Goal: Information Seeking & Learning: Learn about a topic

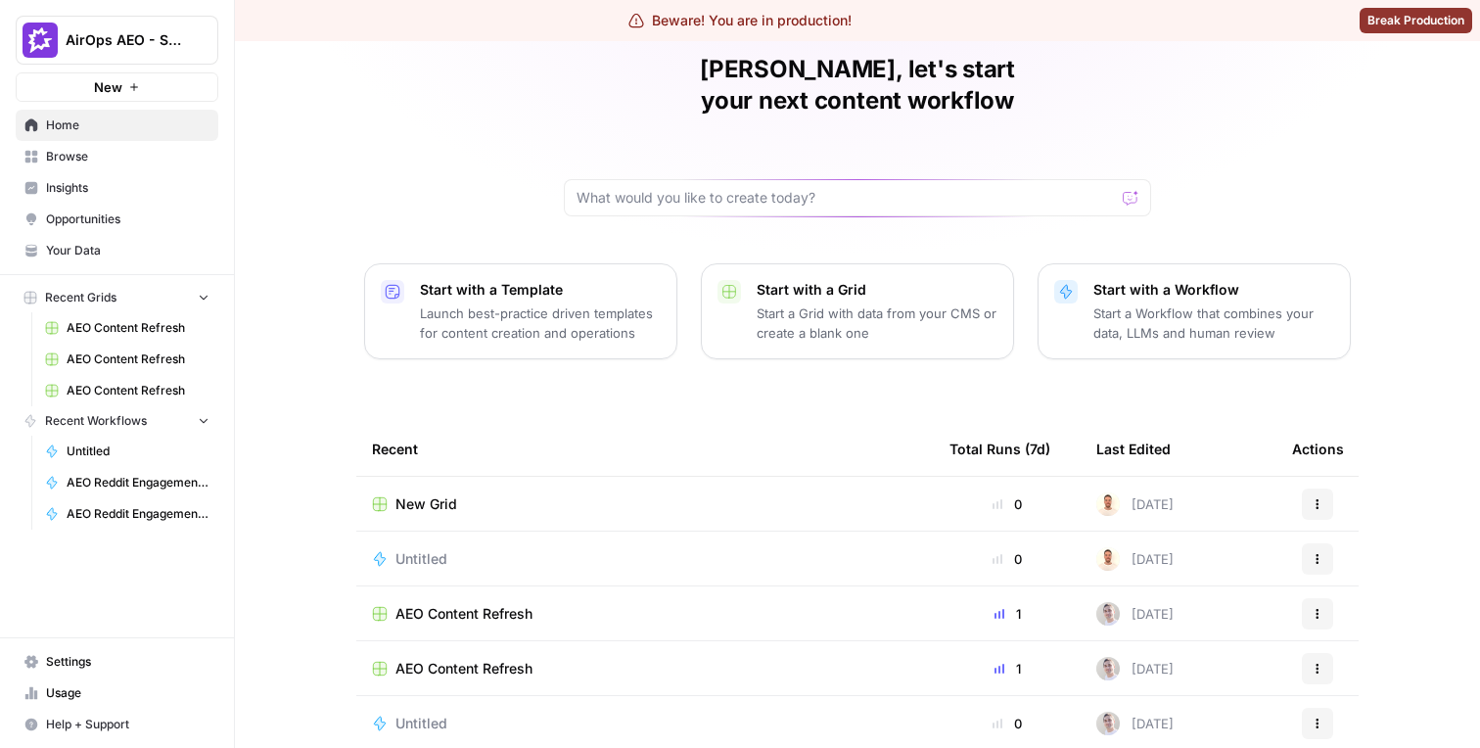
scroll to position [113, 0]
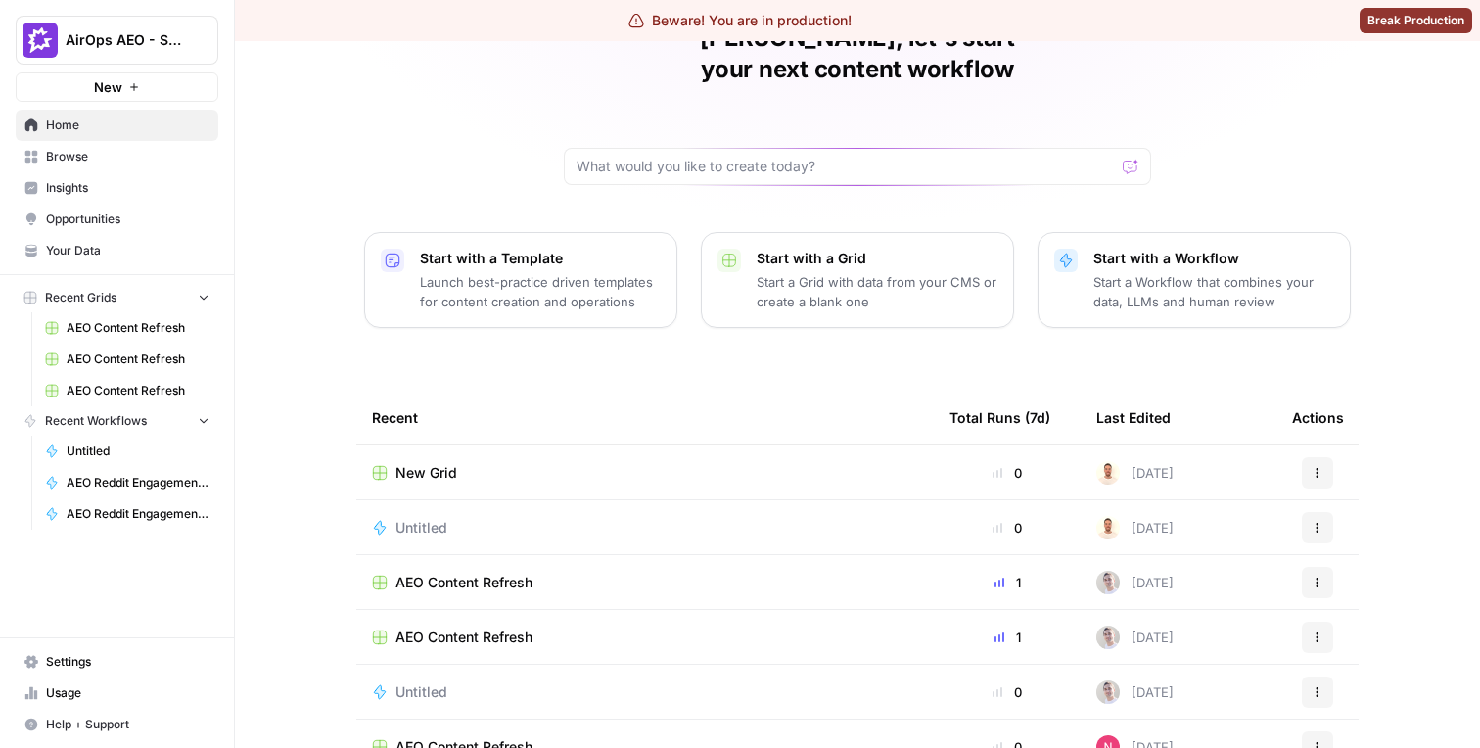
click at [101, 185] on span "Insights" at bounding box center [127, 188] width 163 height 18
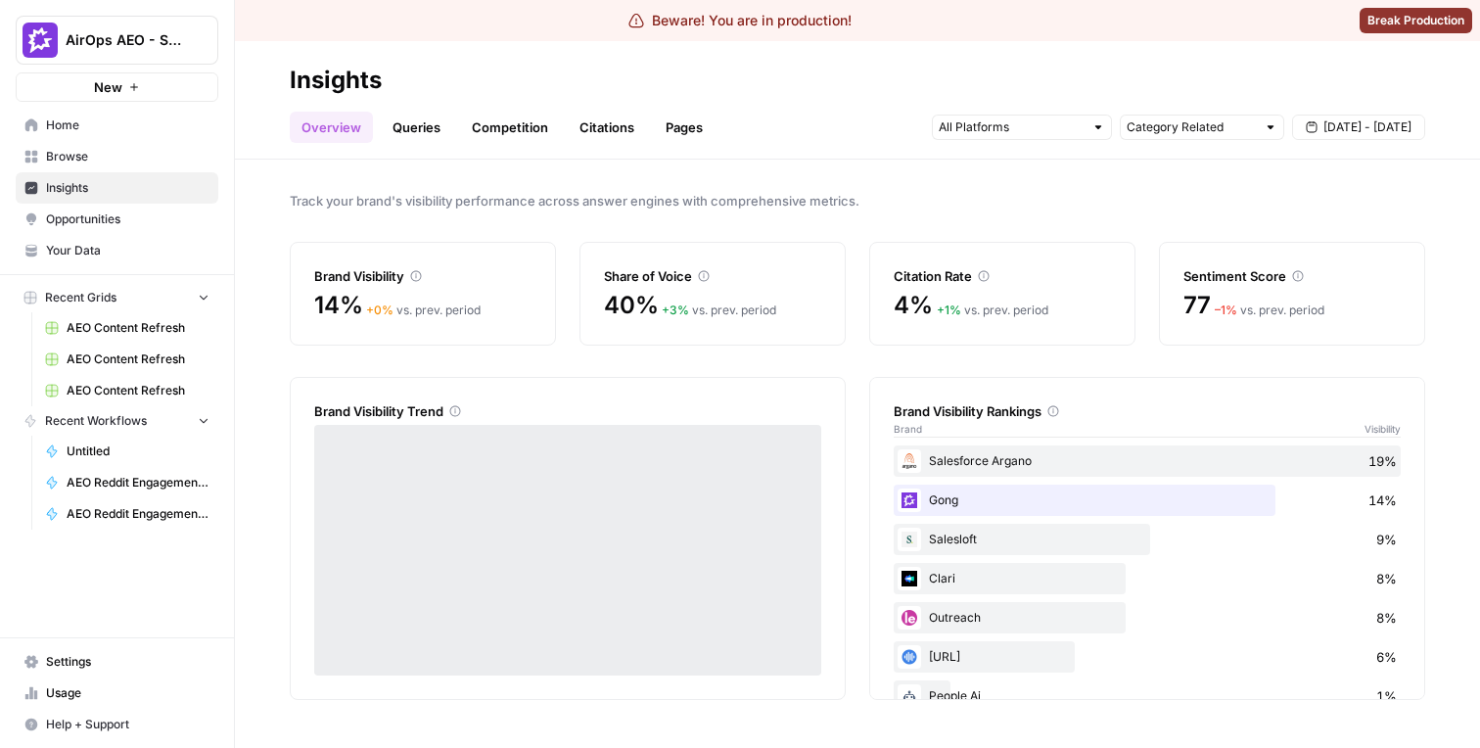
click at [421, 124] on link "Queries" at bounding box center [416, 127] width 71 height 31
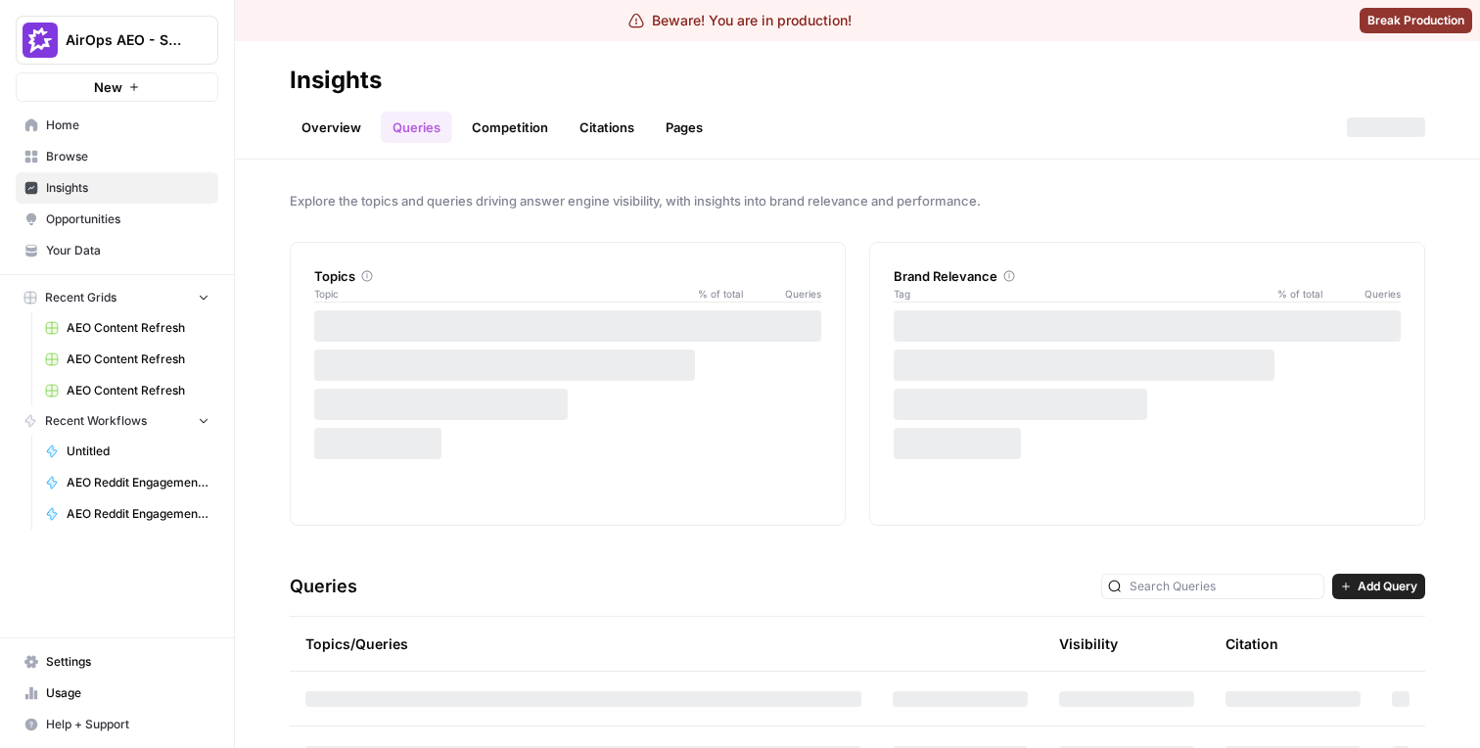
scroll to position [198, 0]
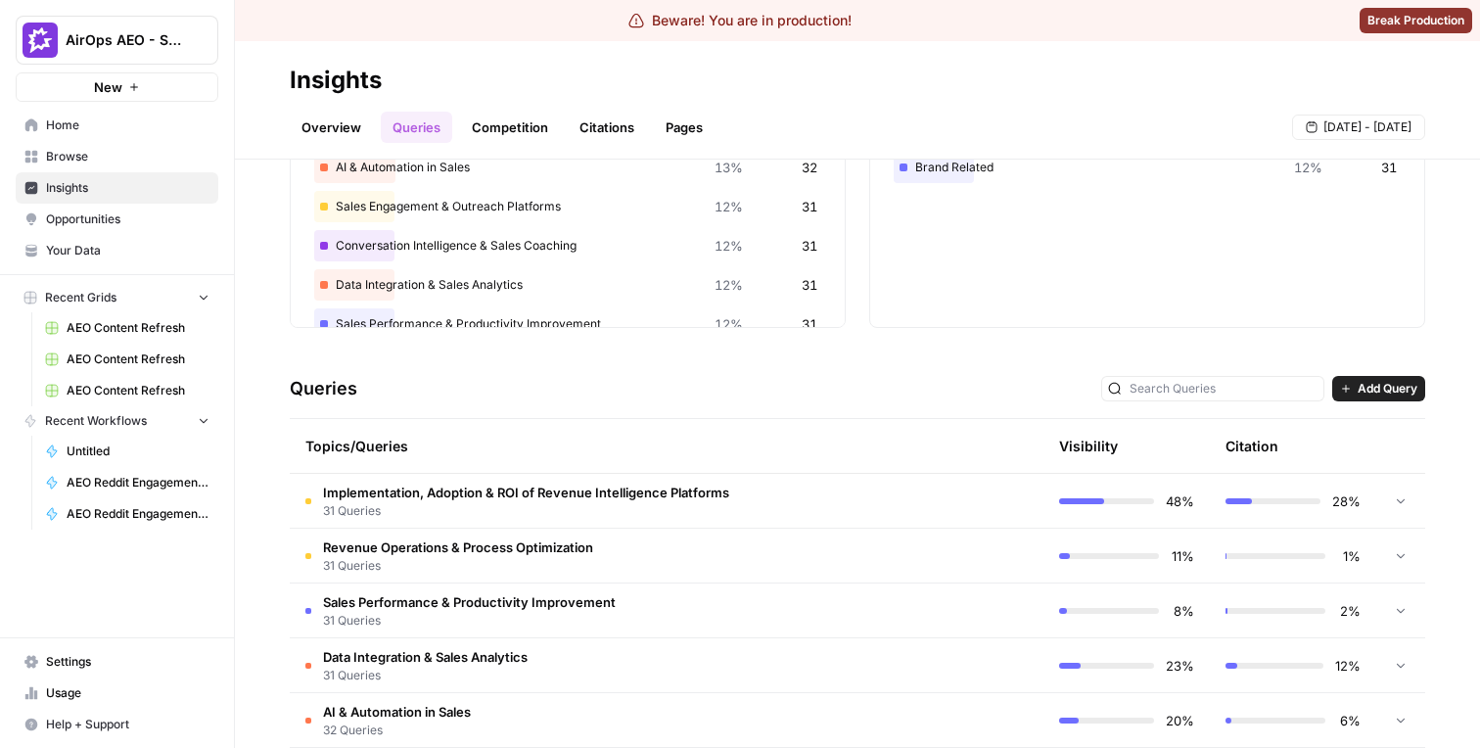
click at [423, 493] on span "Implementation, Adoption & ROI of Revenue Intelligence Platforms" at bounding box center [526, 493] width 406 height 20
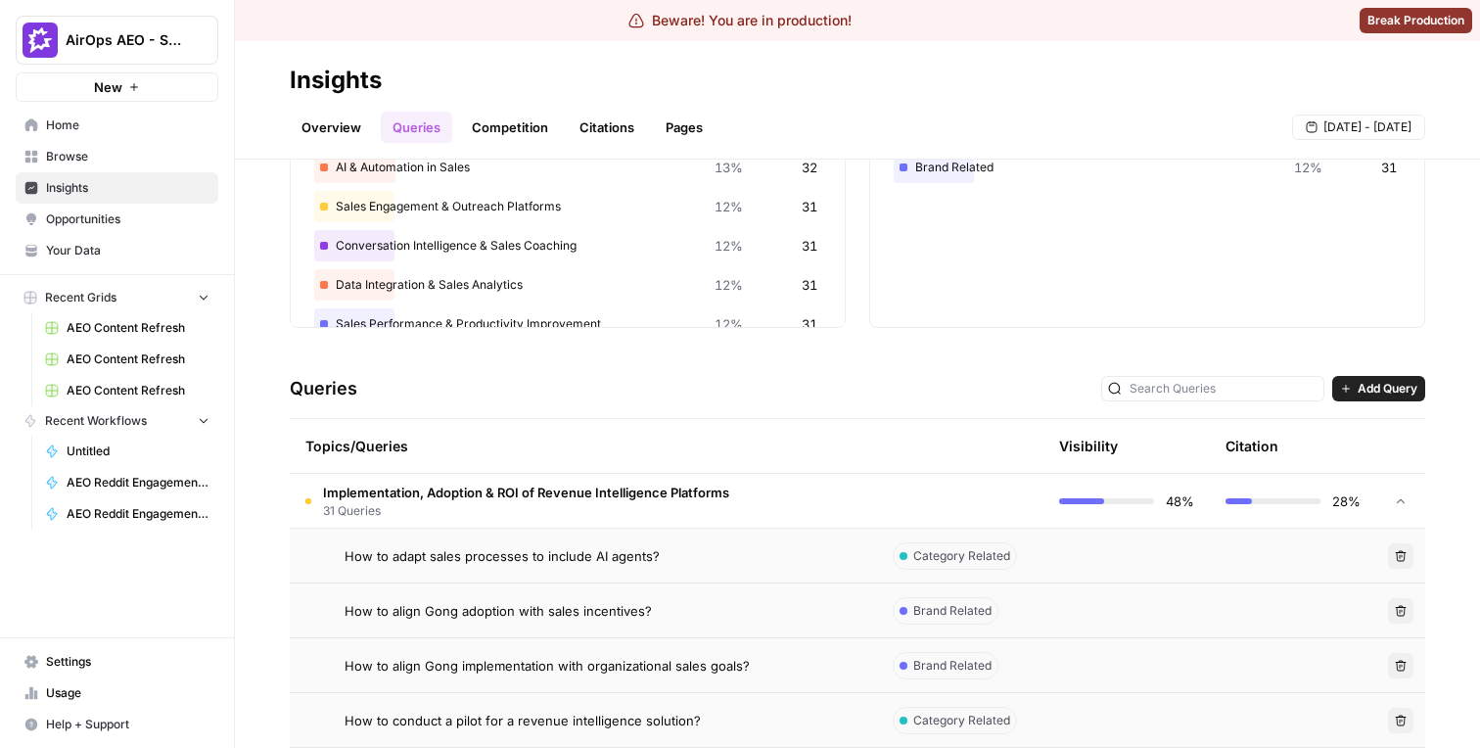
click at [403, 561] on span "How to adapt sales processes to include AI agents?" at bounding box center [502, 556] width 315 height 20
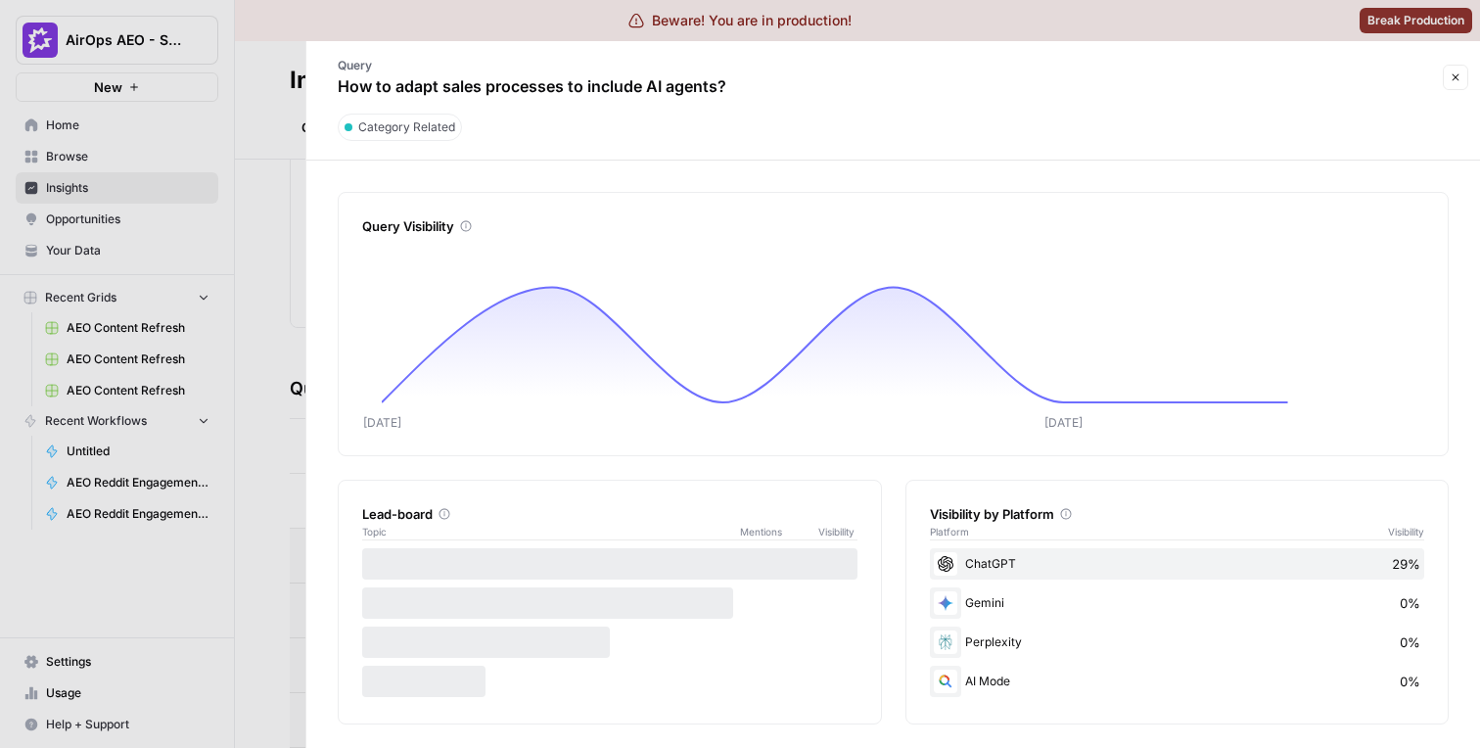
click at [217, 399] on div at bounding box center [740, 374] width 1480 height 748
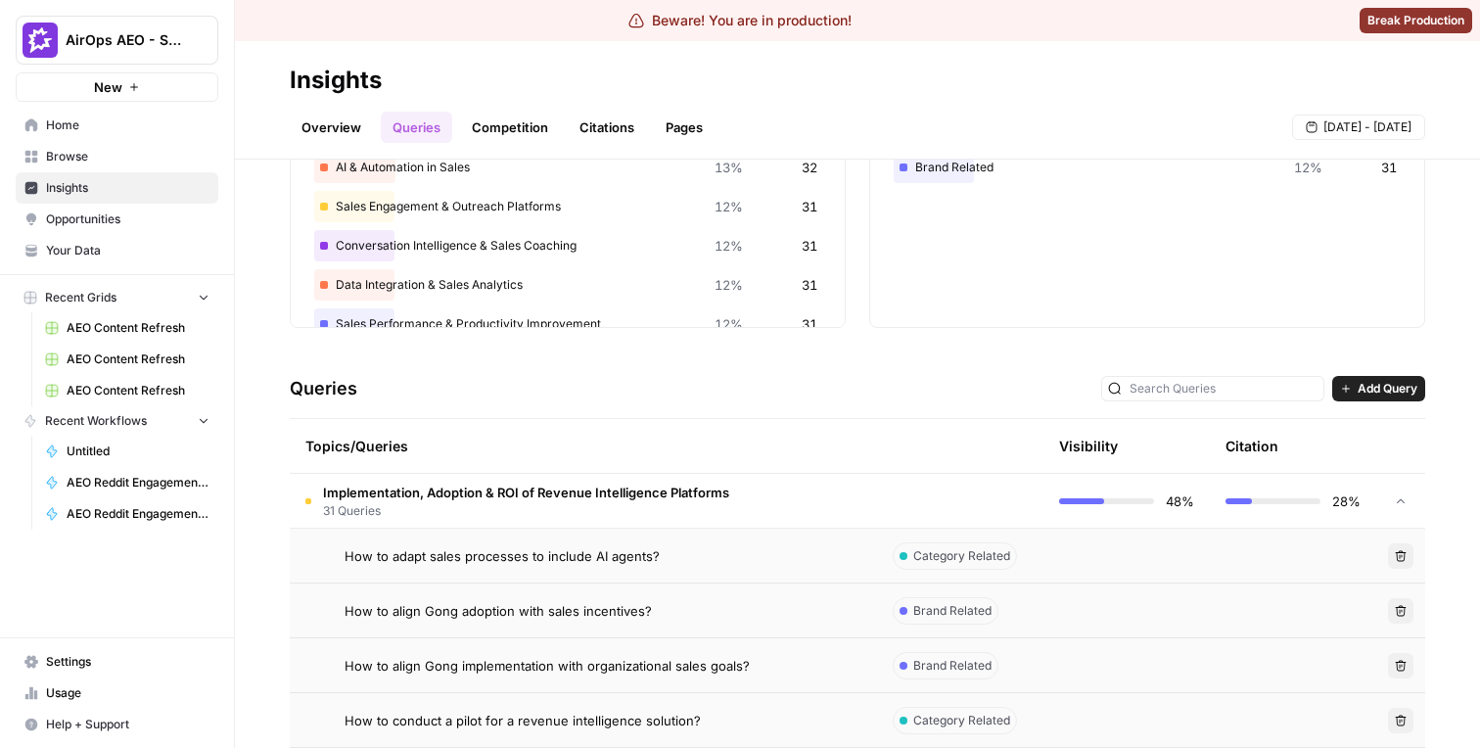
click at [506, 590] on td "How to align Gong adoption with sales incentives?" at bounding box center [583, 610] width 587 height 54
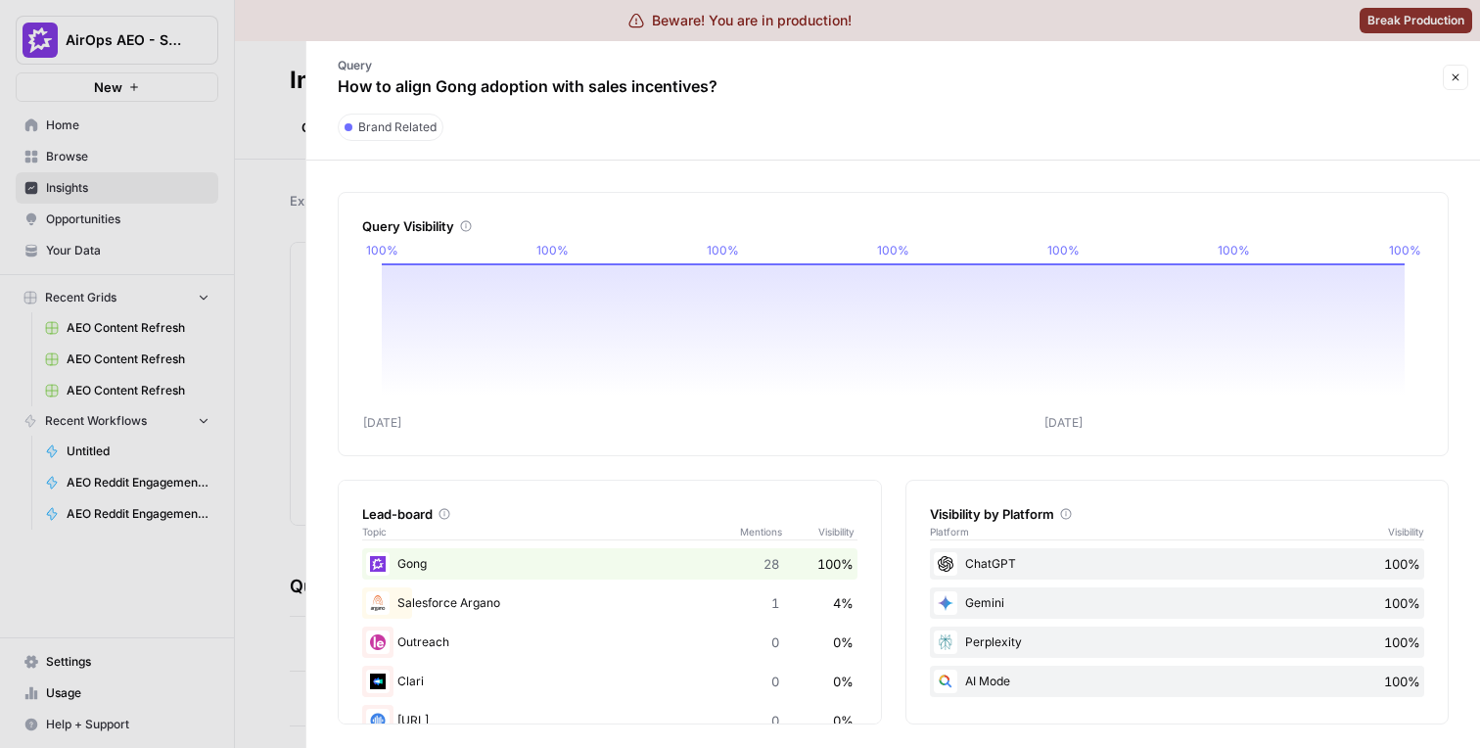
click at [237, 471] on div at bounding box center [740, 374] width 1480 height 748
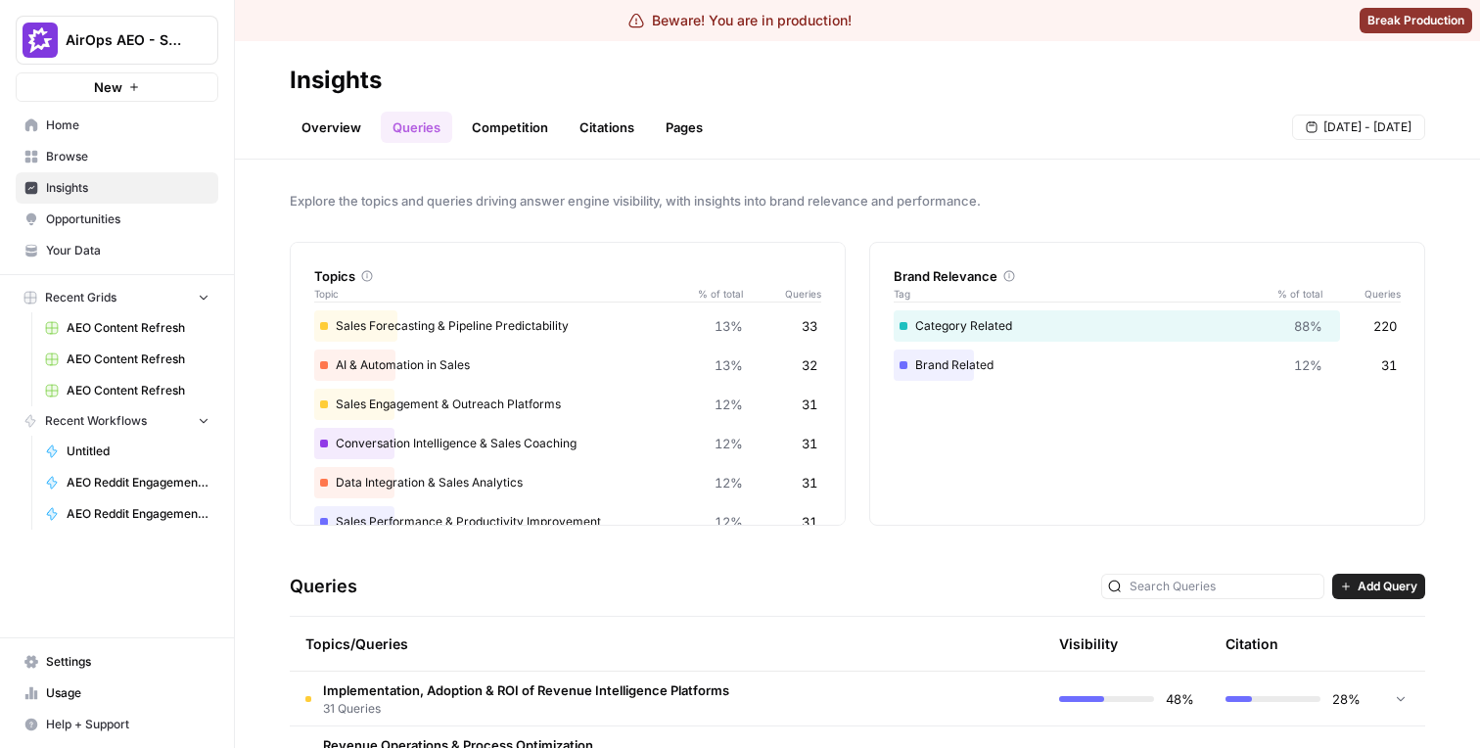
click at [465, 685] on span "Implementation, Adoption & ROI of Revenue Intelligence Platforms" at bounding box center [526, 690] width 406 height 20
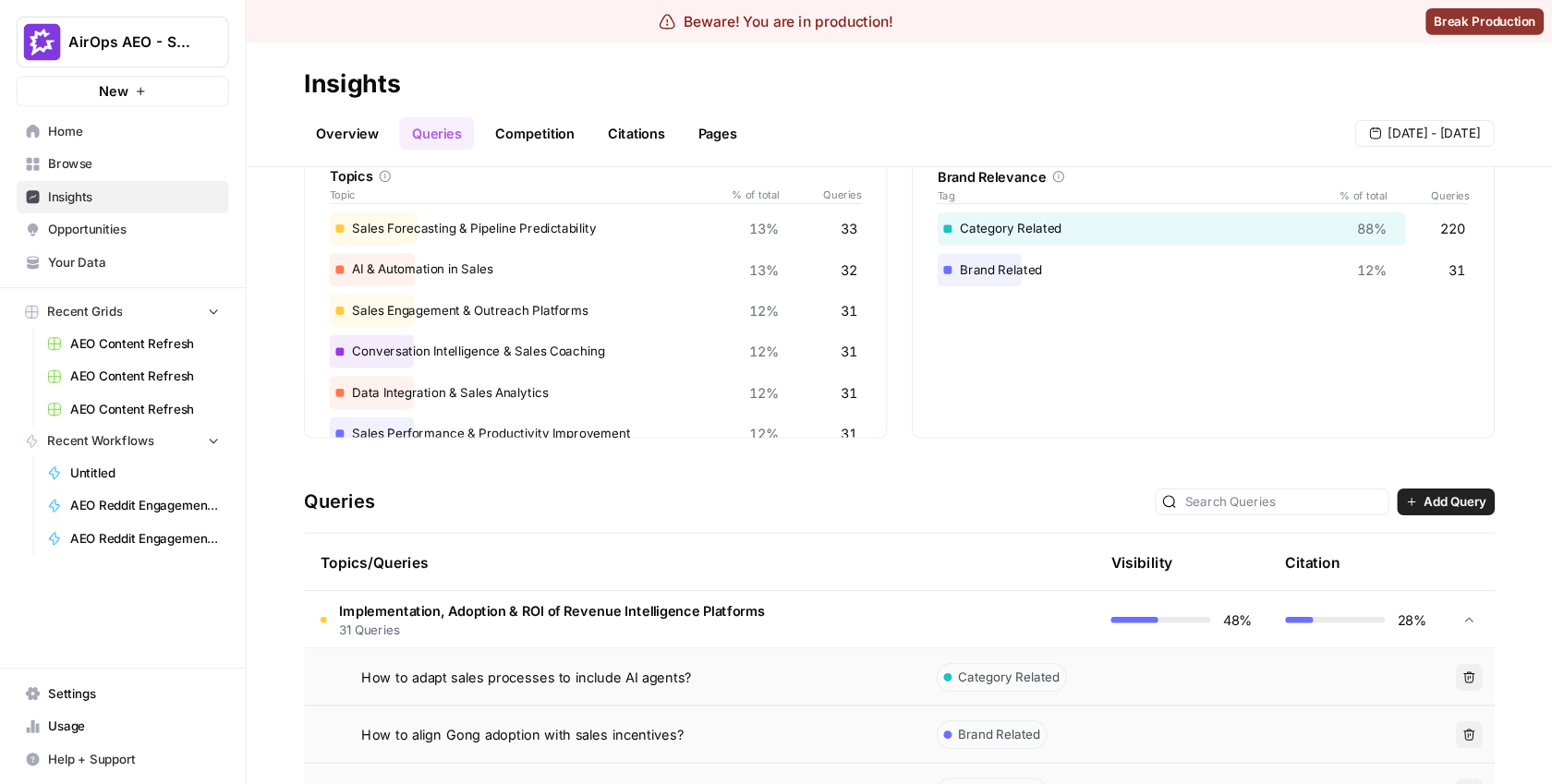
scroll to position [107, 0]
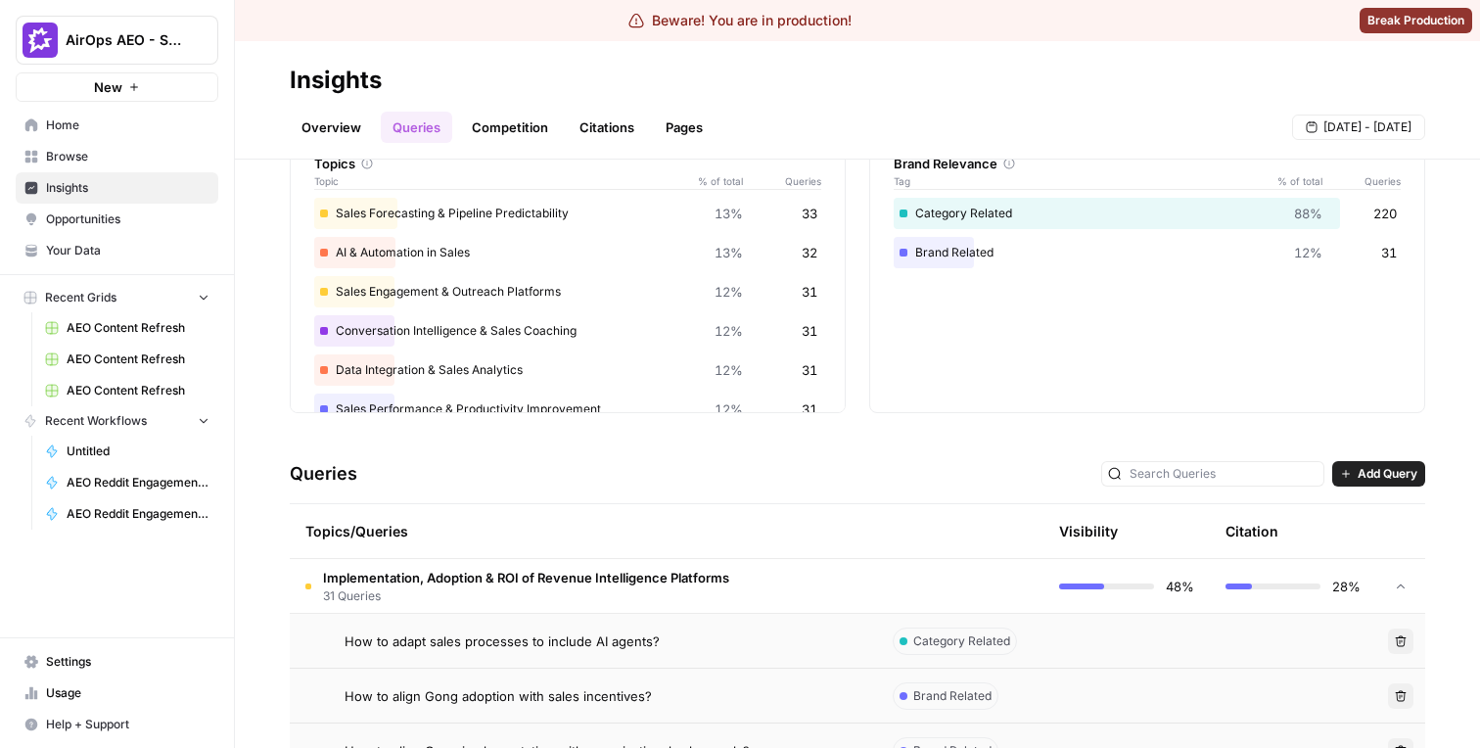
click at [481, 636] on span "How to adapt sales processes to include AI agents?" at bounding box center [502, 641] width 315 height 20
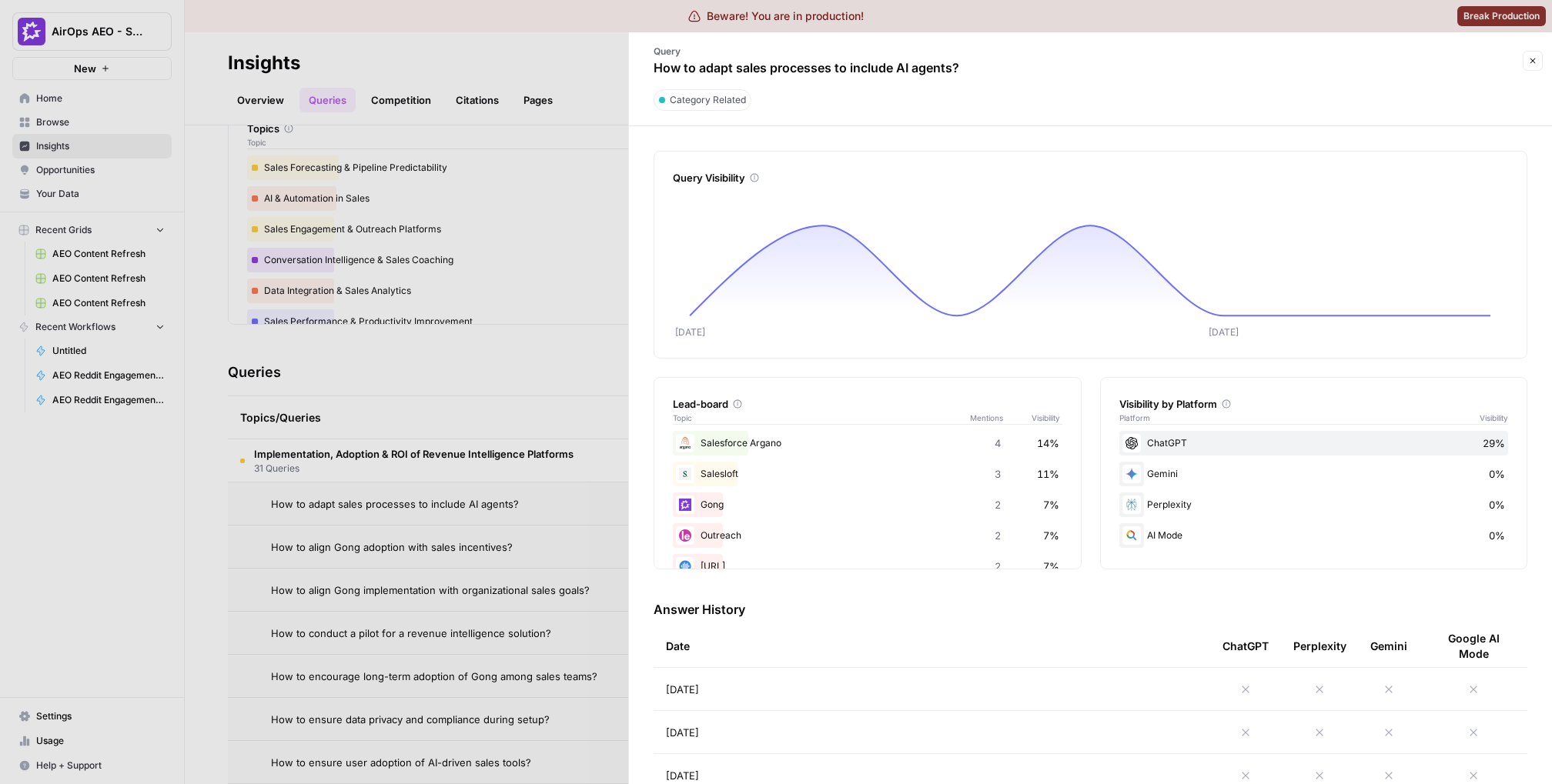
scroll to position [89, 0]
click at [457, 543] on div at bounding box center [776, 392] width 1552 height 784
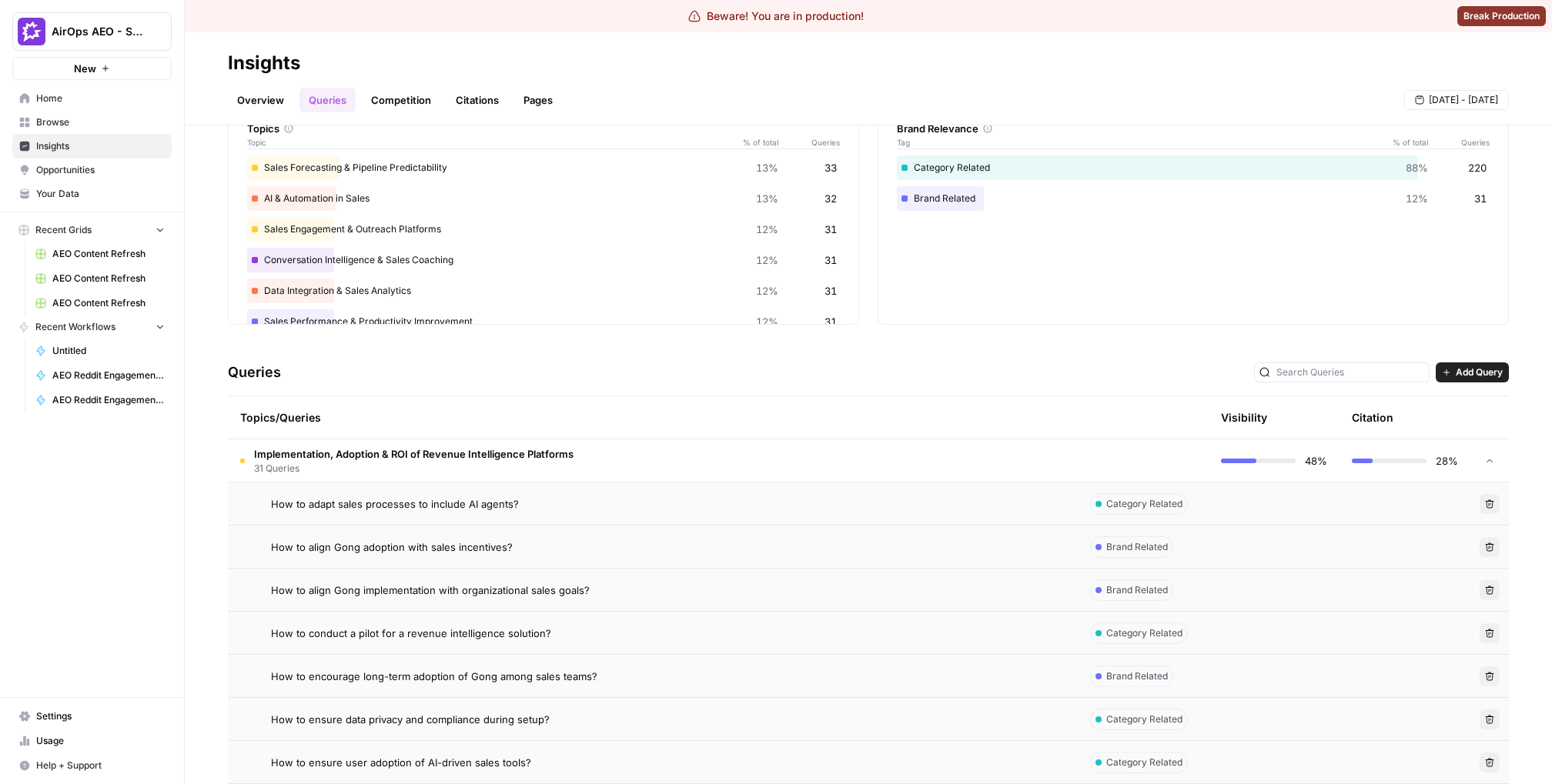
click at [452, 545] on span "How to align Gong adoption with sales incentives?" at bounding box center [392, 547] width 241 height 16
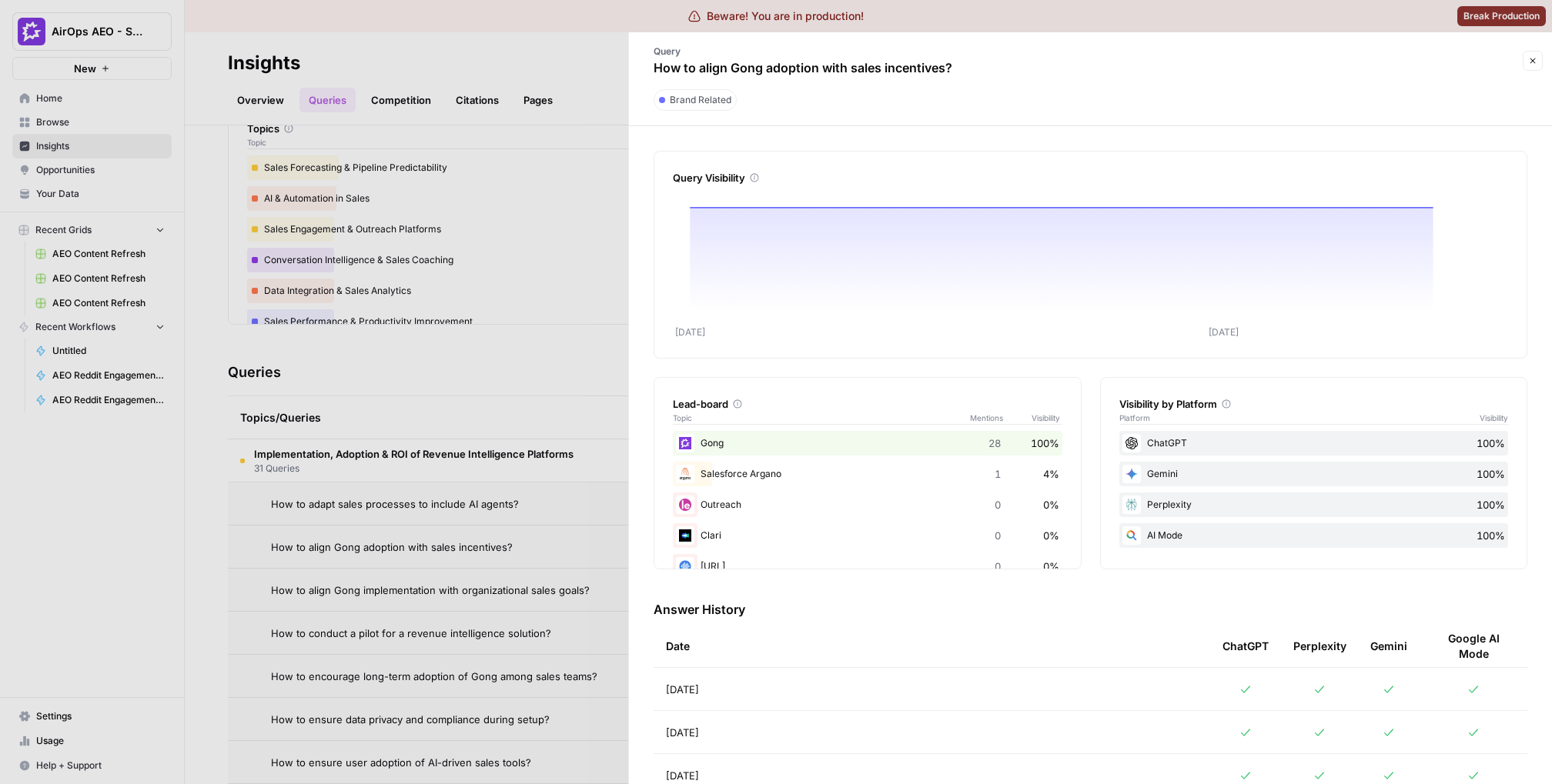
click at [457, 521] on div at bounding box center [776, 392] width 1552 height 784
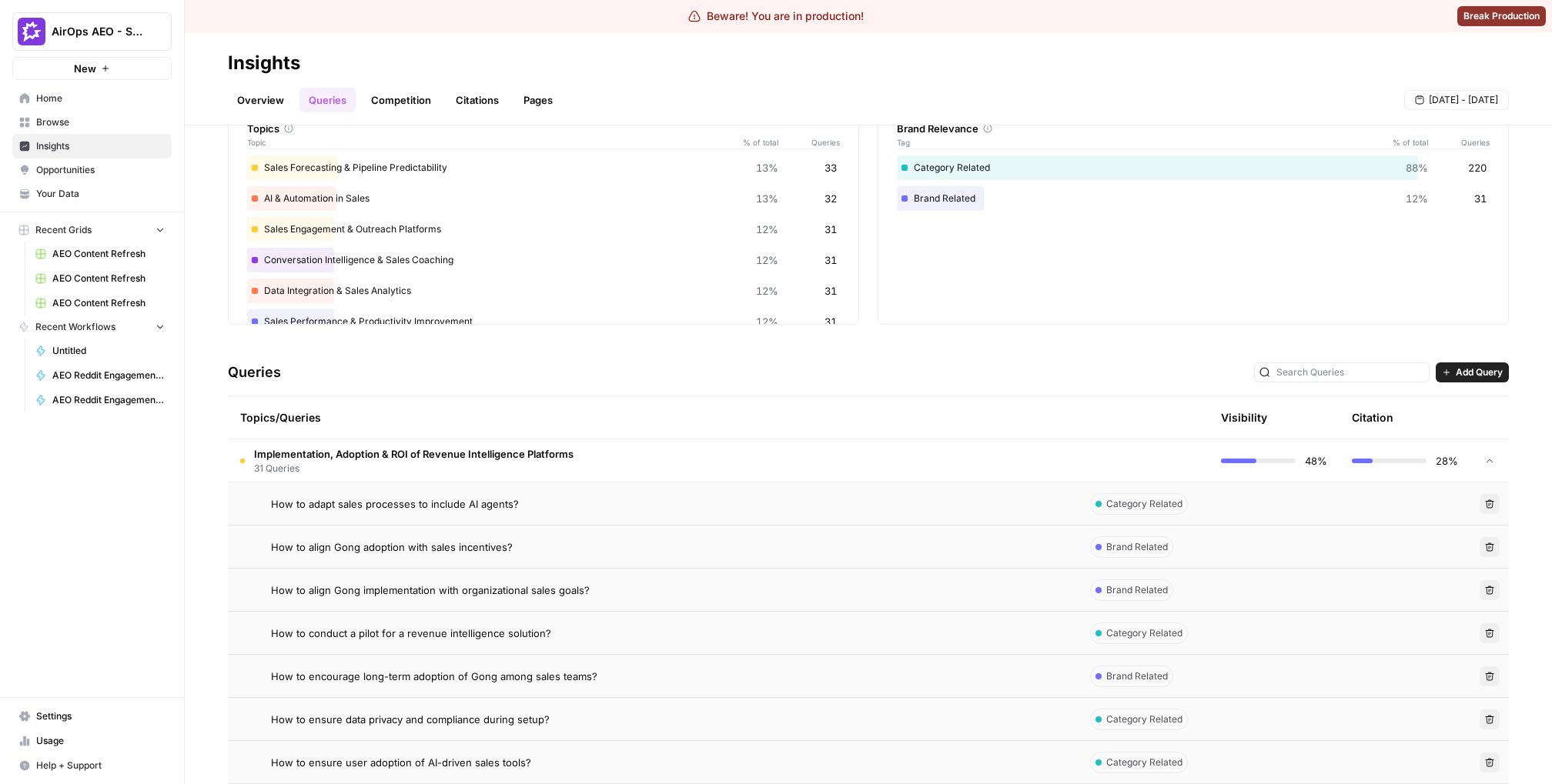
click at [389, 436] on div "Topics/Queries" at bounding box center [652, 418] width 825 height 42
click at [383, 450] on span "Implementation, Adoption & ROI of Revenue Intelligence Platforms" at bounding box center [414, 455] width 319 height 16
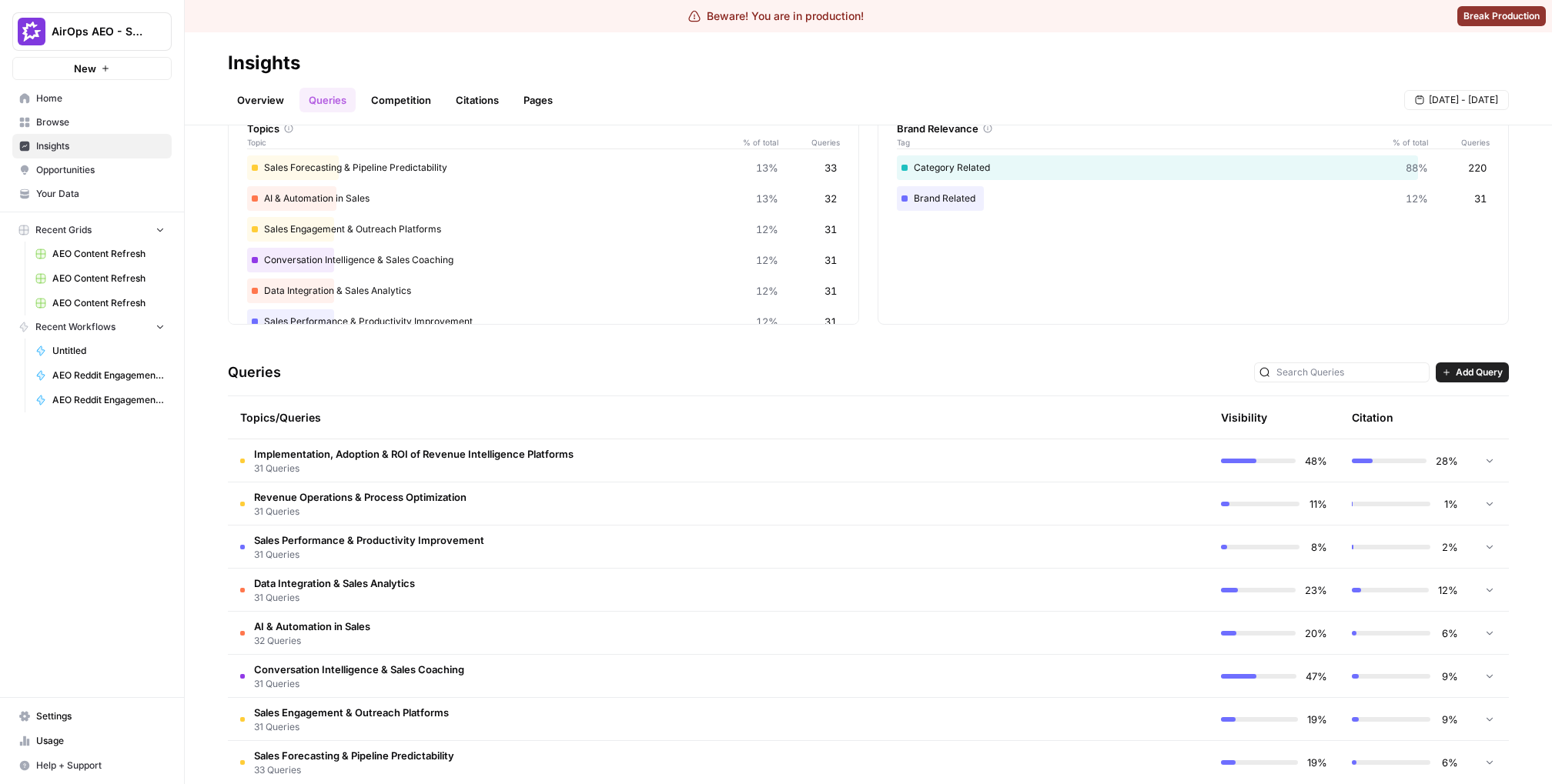
click at [382, 467] on span "31 Queries" at bounding box center [414, 469] width 319 height 14
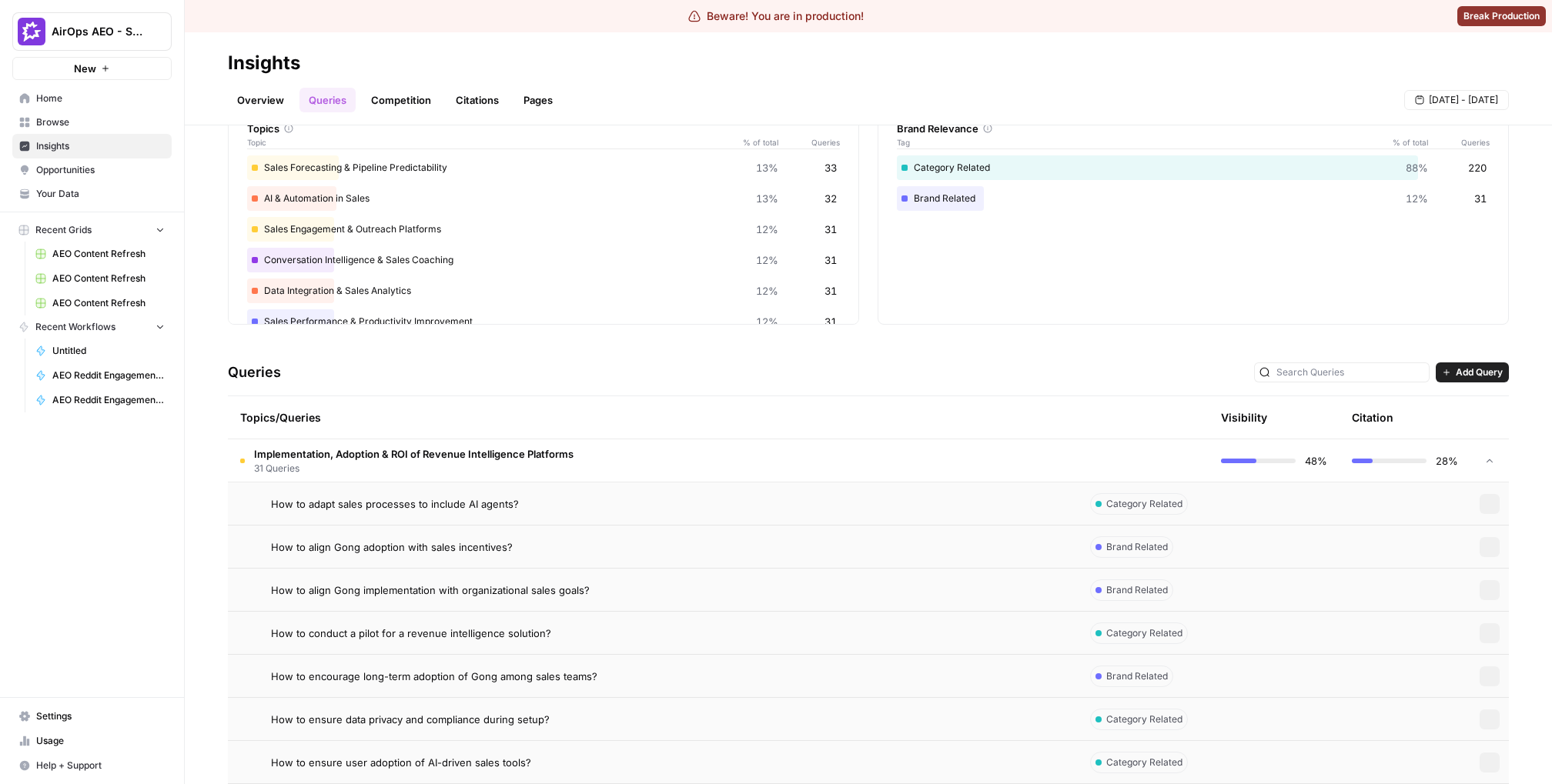
click at [366, 512] on td "How to adapt sales processes to include AI agents?" at bounding box center [653, 504] width 850 height 42
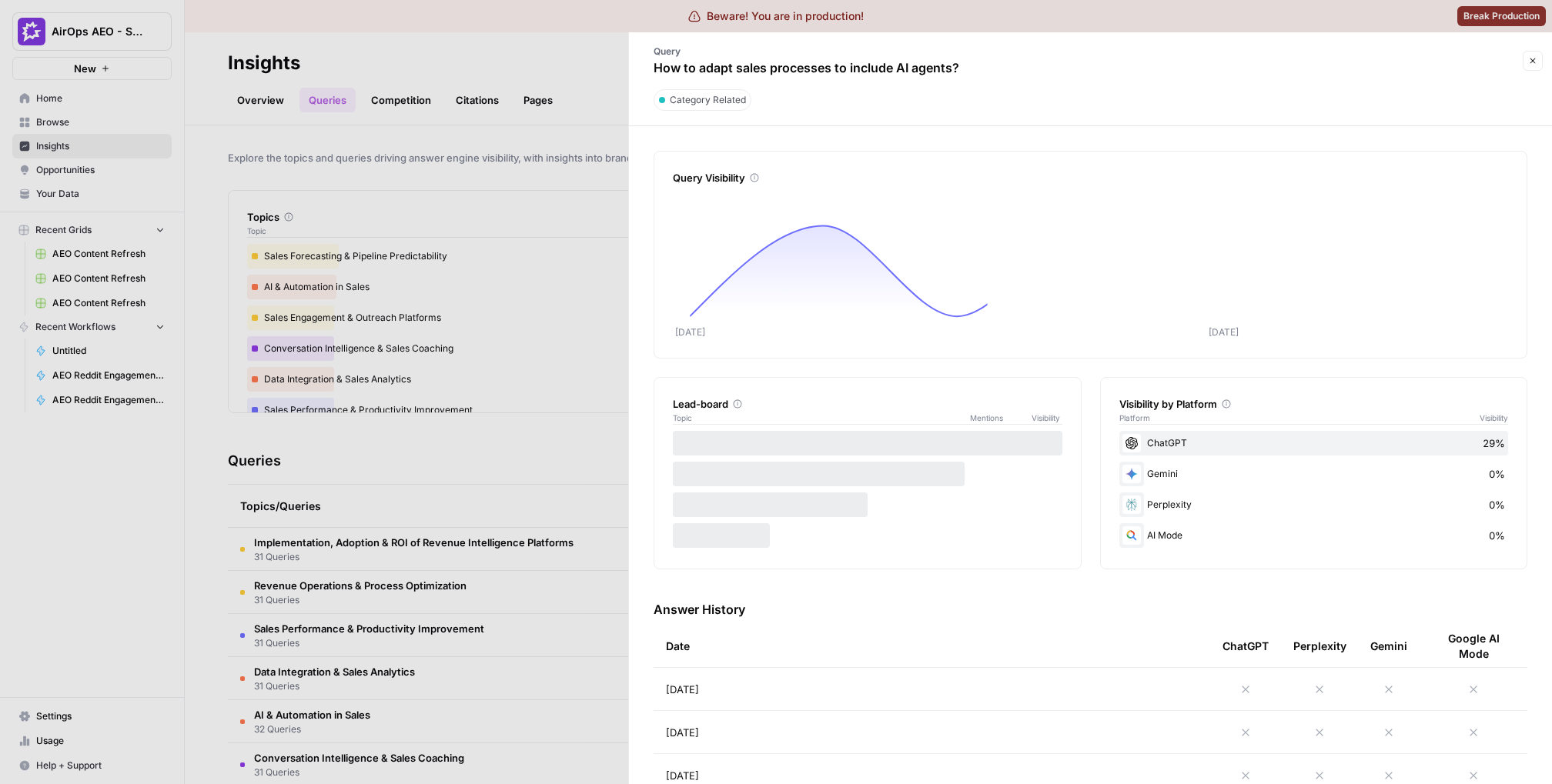
click at [411, 122] on div at bounding box center [776, 392] width 1552 height 784
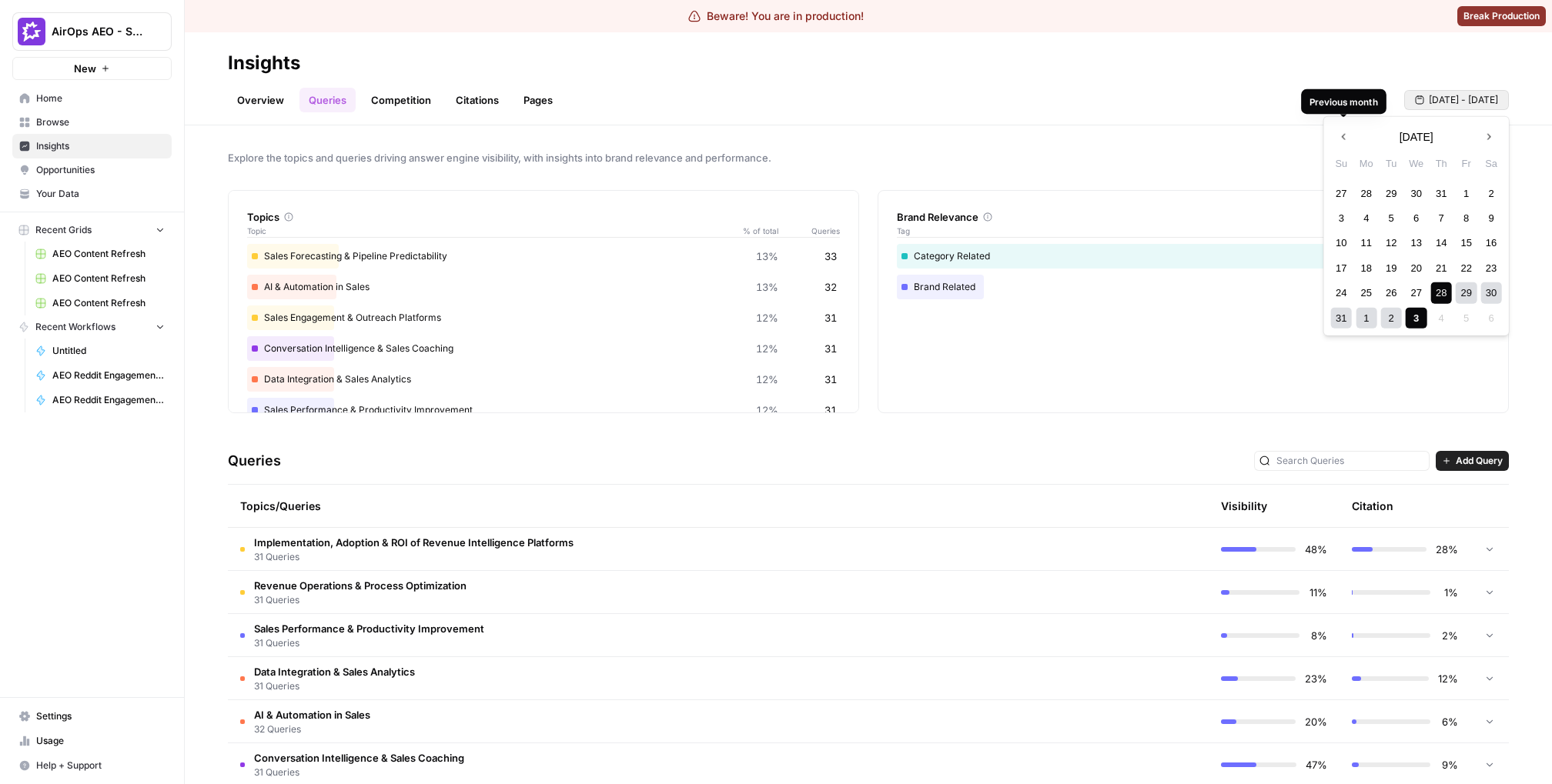
click at [1417, 108] on button "[DATE] - [DATE]" at bounding box center [1456, 100] width 105 height 20
click at [1393, 241] on div "12" at bounding box center [1392, 243] width 20 height 20
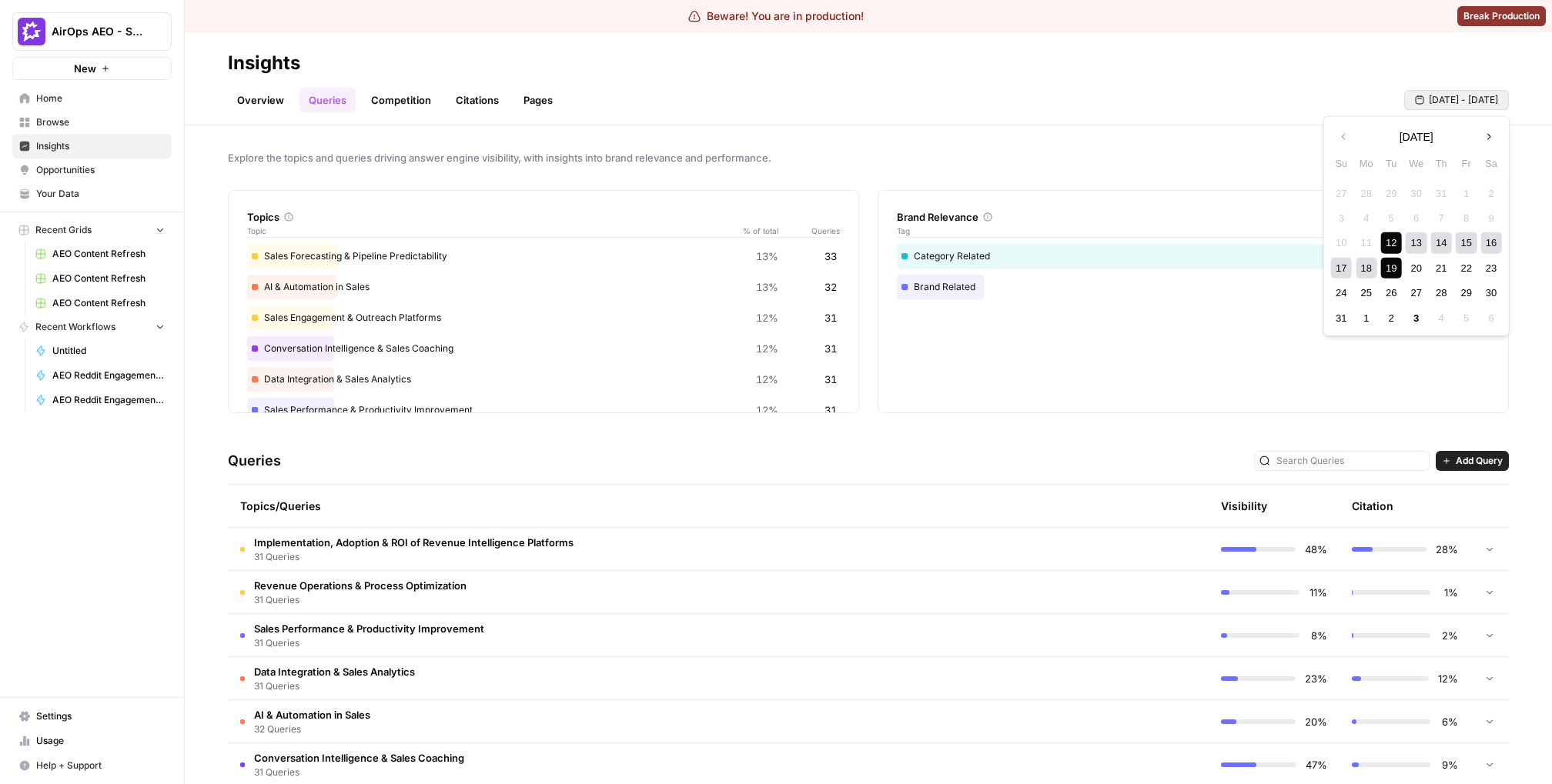
click at [1390, 267] on div "19" at bounding box center [1392, 268] width 20 height 20
click at [415, 594] on span "31 Queries" at bounding box center [360, 601] width 212 height 14
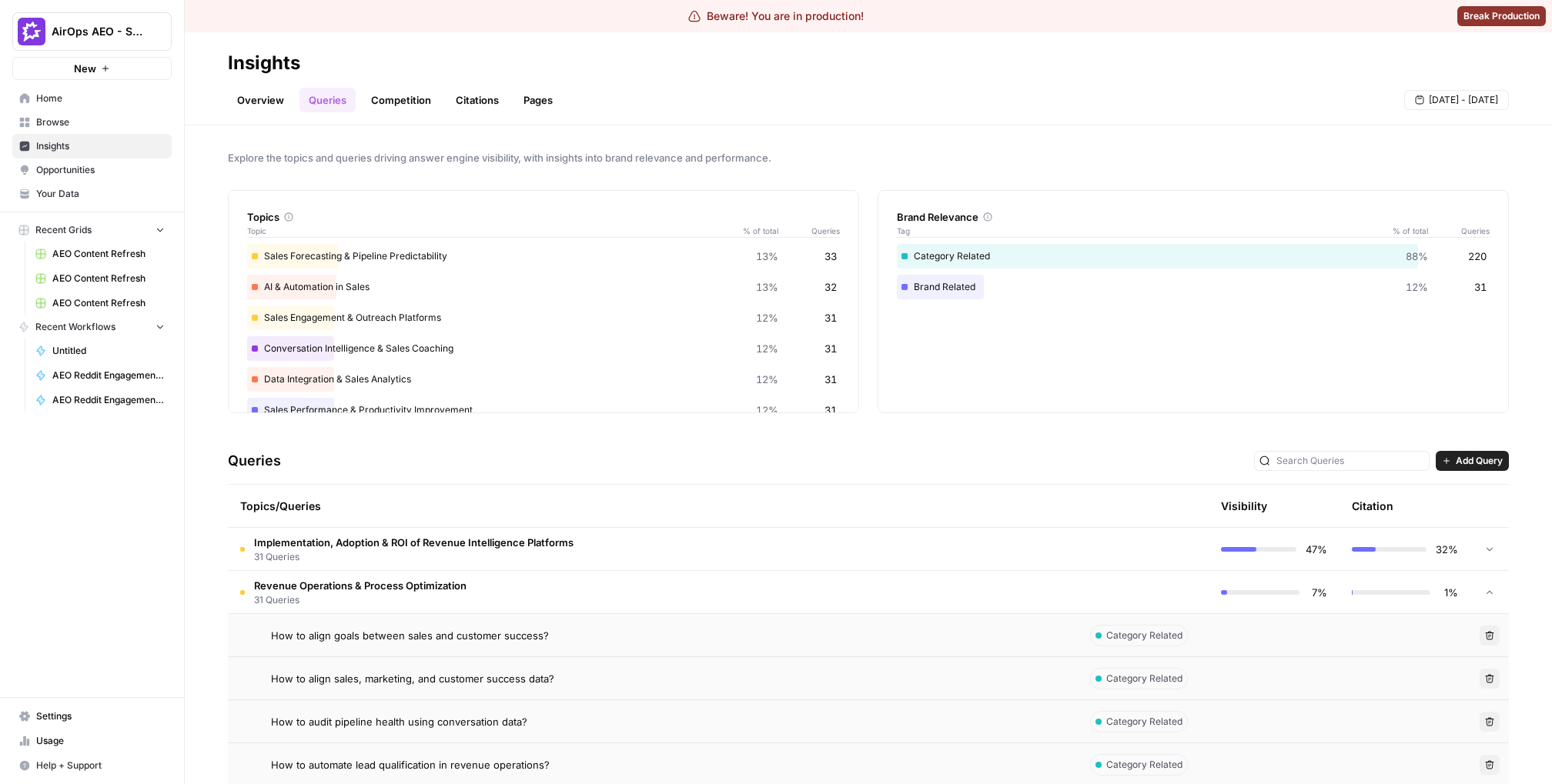
click at [389, 636] on span "How to align goals between sales and customer success?" at bounding box center [410, 636] width 278 height 16
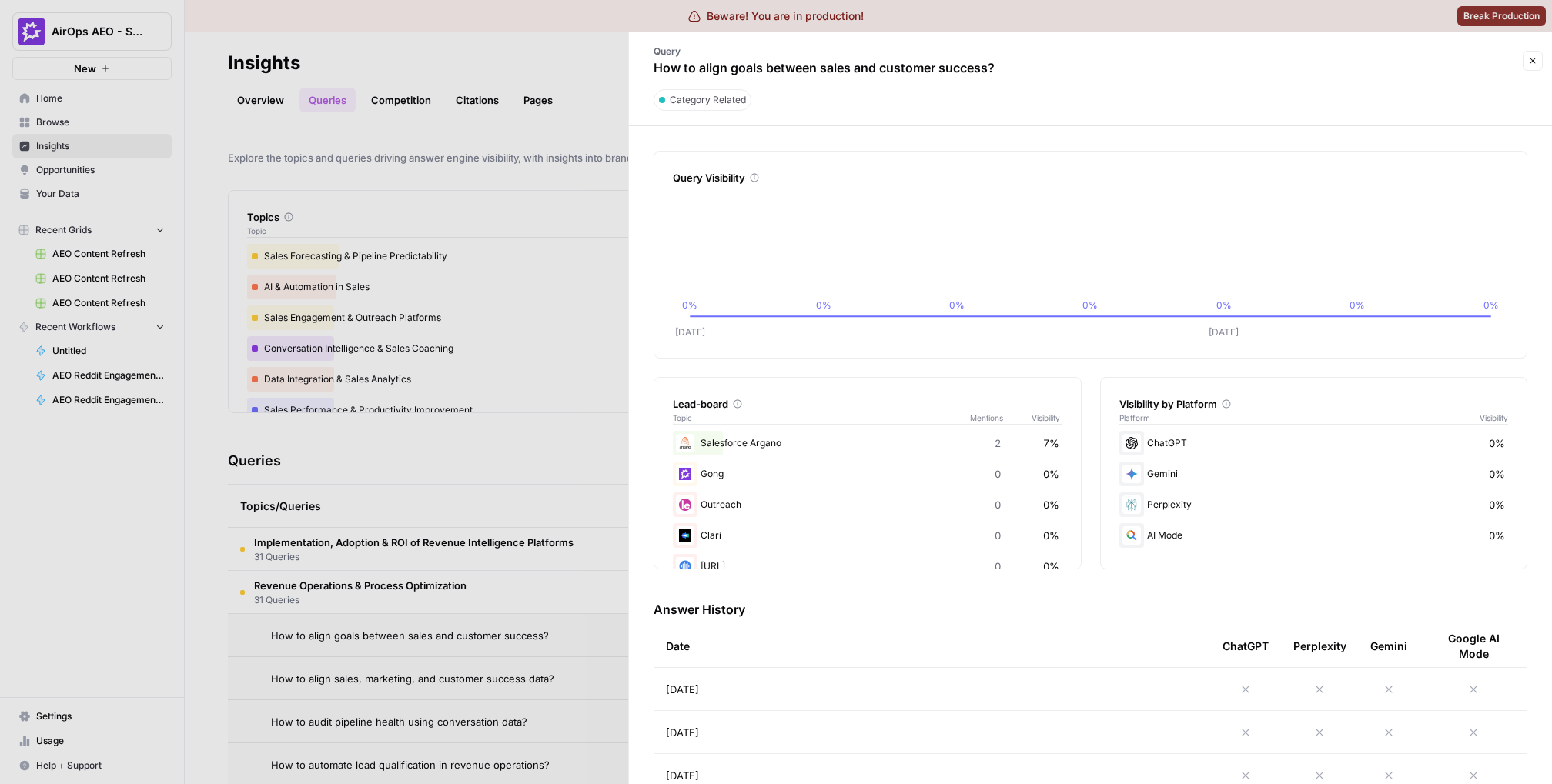
click at [418, 642] on div at bounding box center [776, 392] width 1552 height 784
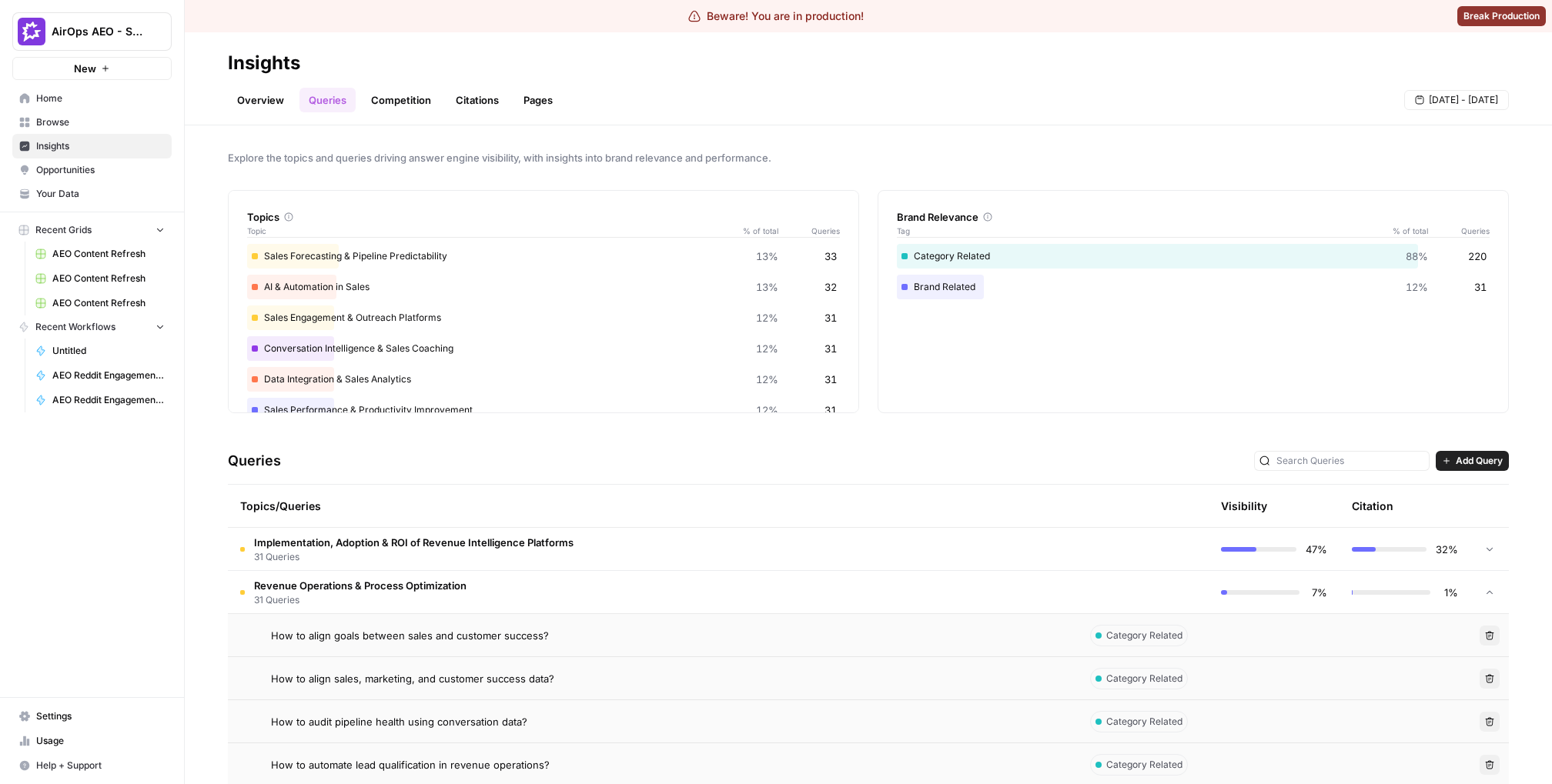
click at [418, 642] on td "How to align goals between sales and customer success?" at bounding box center [653, 635] width 850 height 42
